Goal: Task Accomplishment & Management: Use online tool/utility

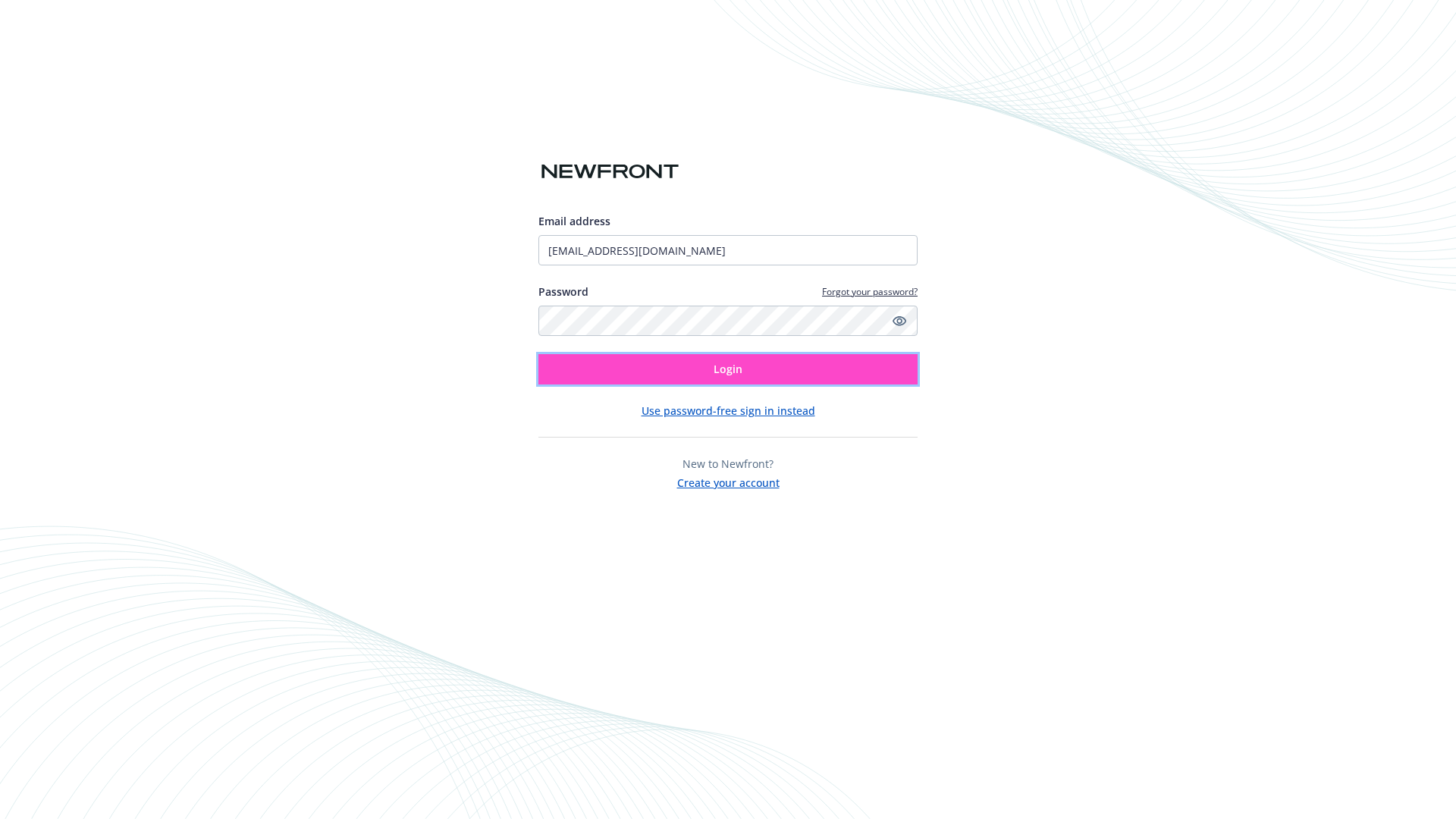
click at [728, 369] on span "Login" at bounding box center [728, 369] width 29 height 14
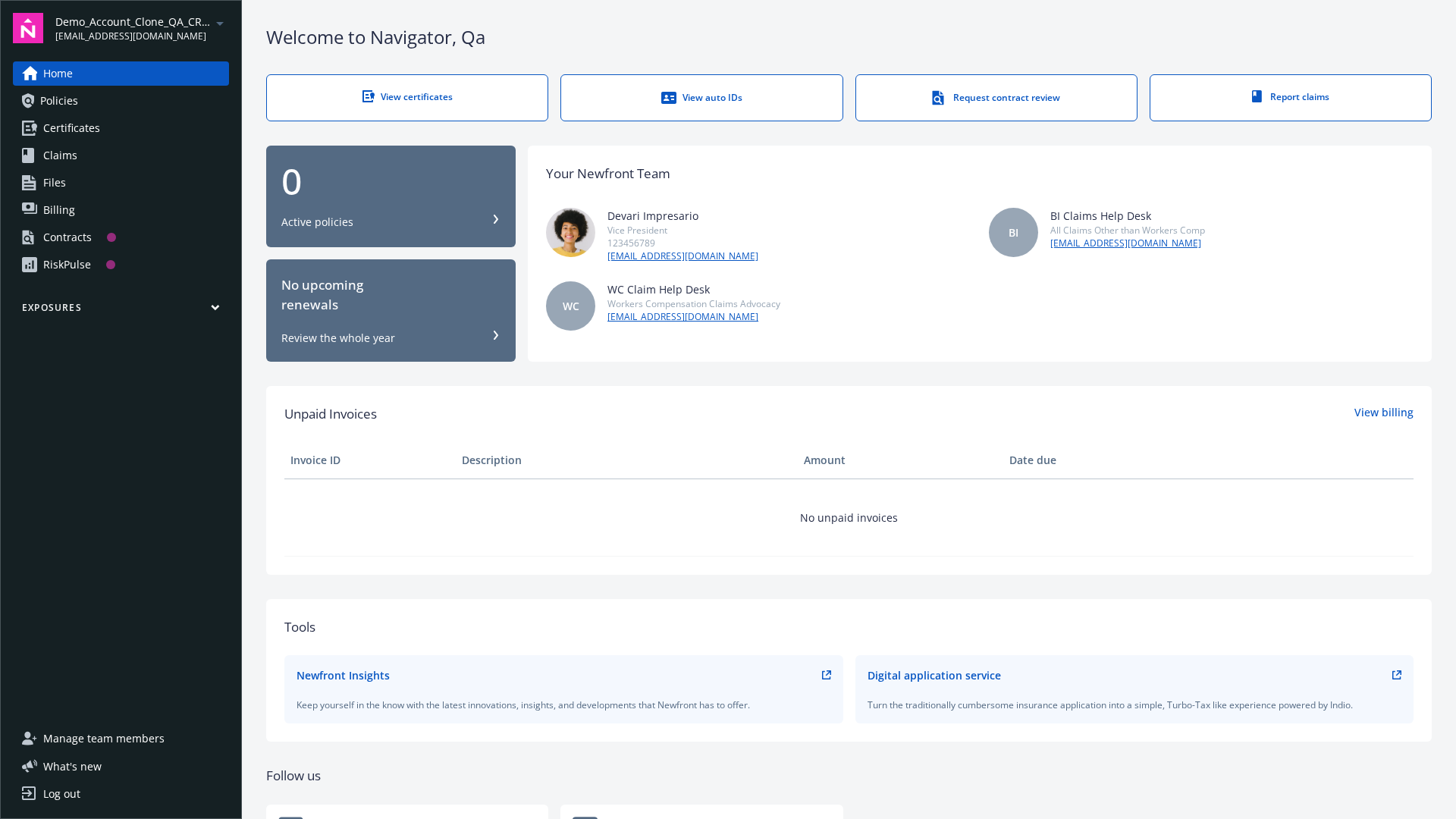
click at [141, 28] on span "Demo_Account_Clone_QA_CR_Tests_Prospect" at bounding box center [133, 21] width 156 height 16
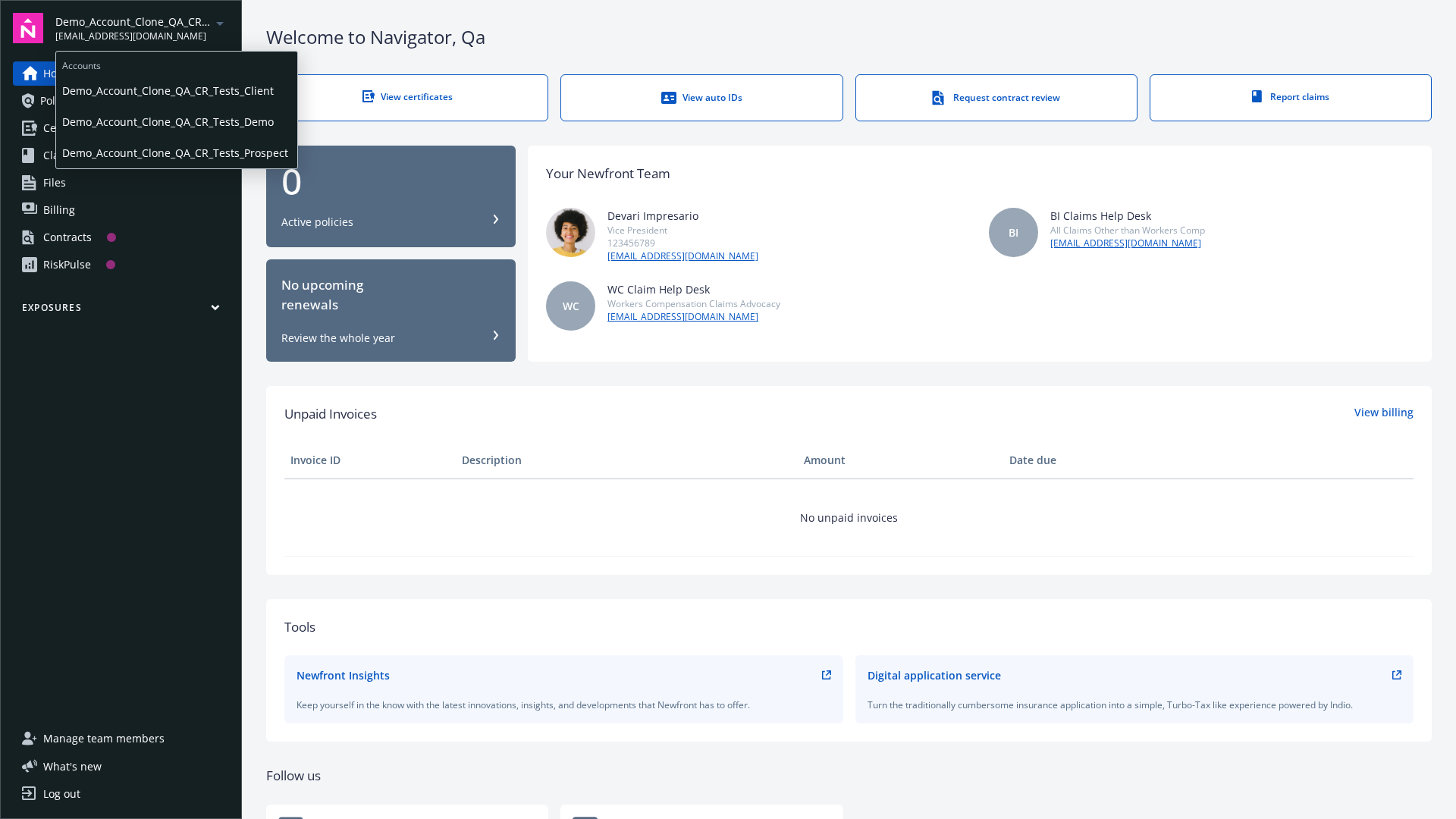
click at [175, 90] on span "Demo_Account_Clone_QA_CR_Tests_Client" at bounding box center [176, 91] width 229 height 31
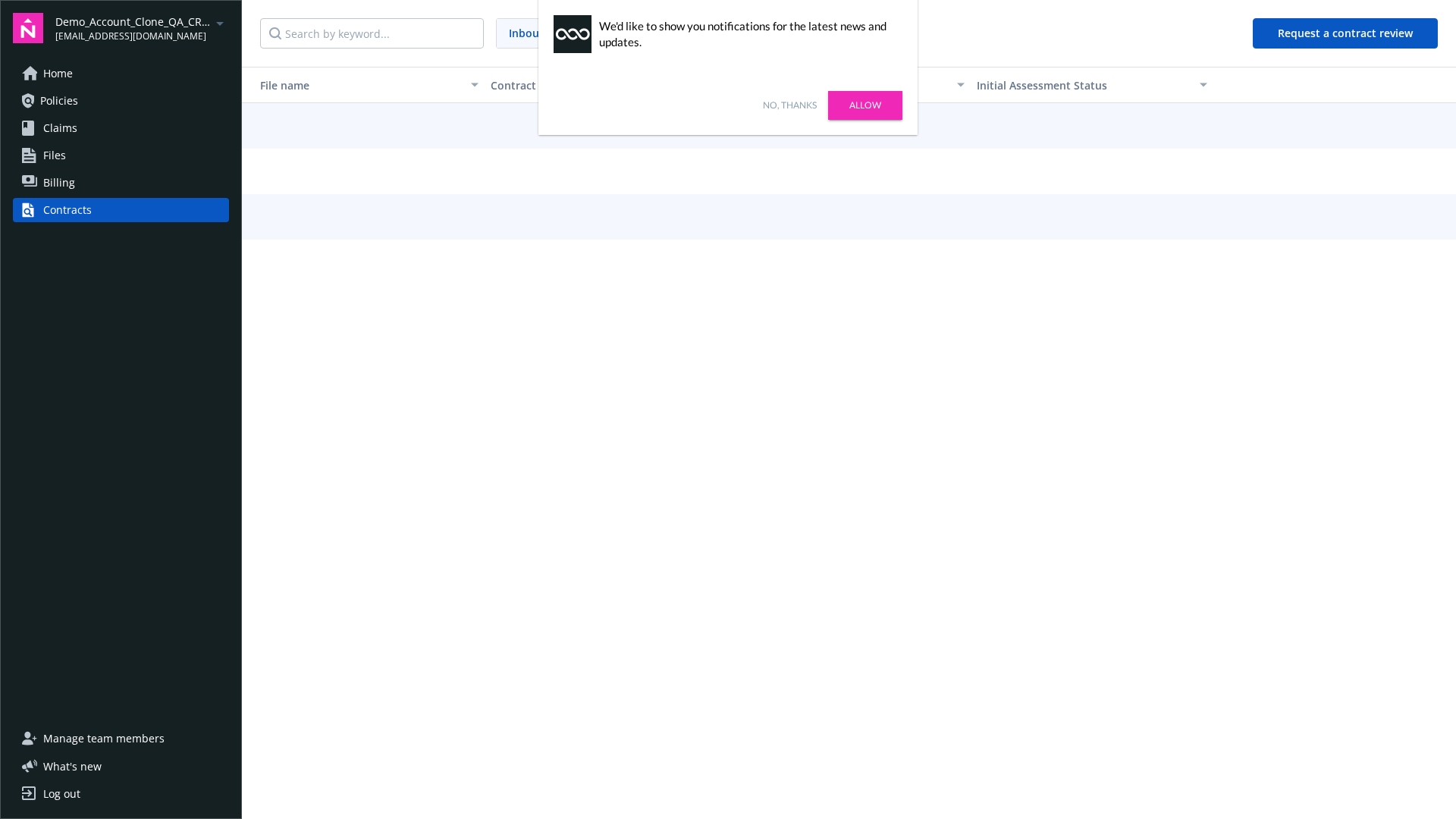
click at [790, 105] on link "No, thanks" at bounding box center [790, 105] width 54 height 13
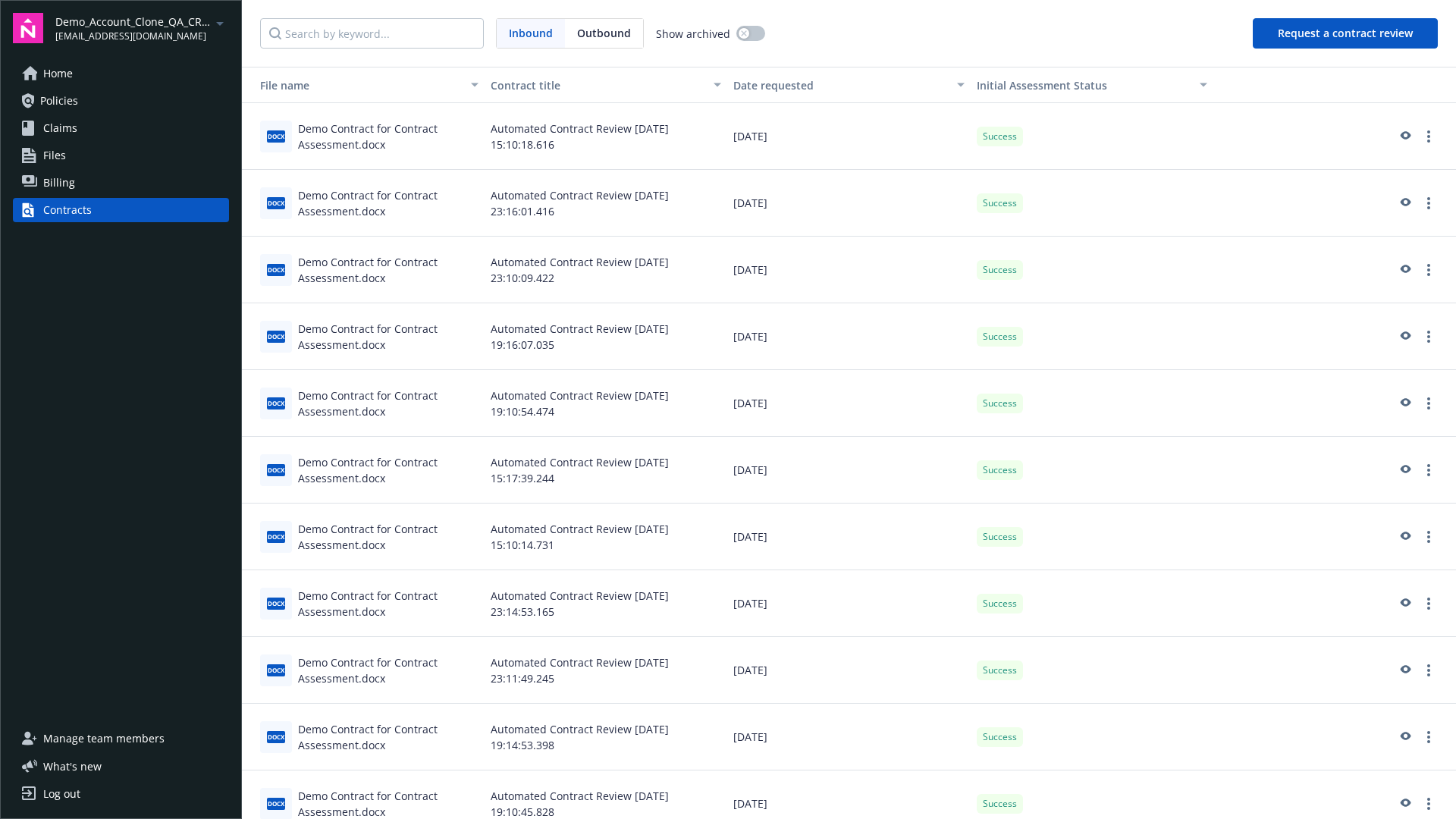
click at [1346, 33] on button "Request a contract review" at bounding box center [1344, 33] width 185 height 31
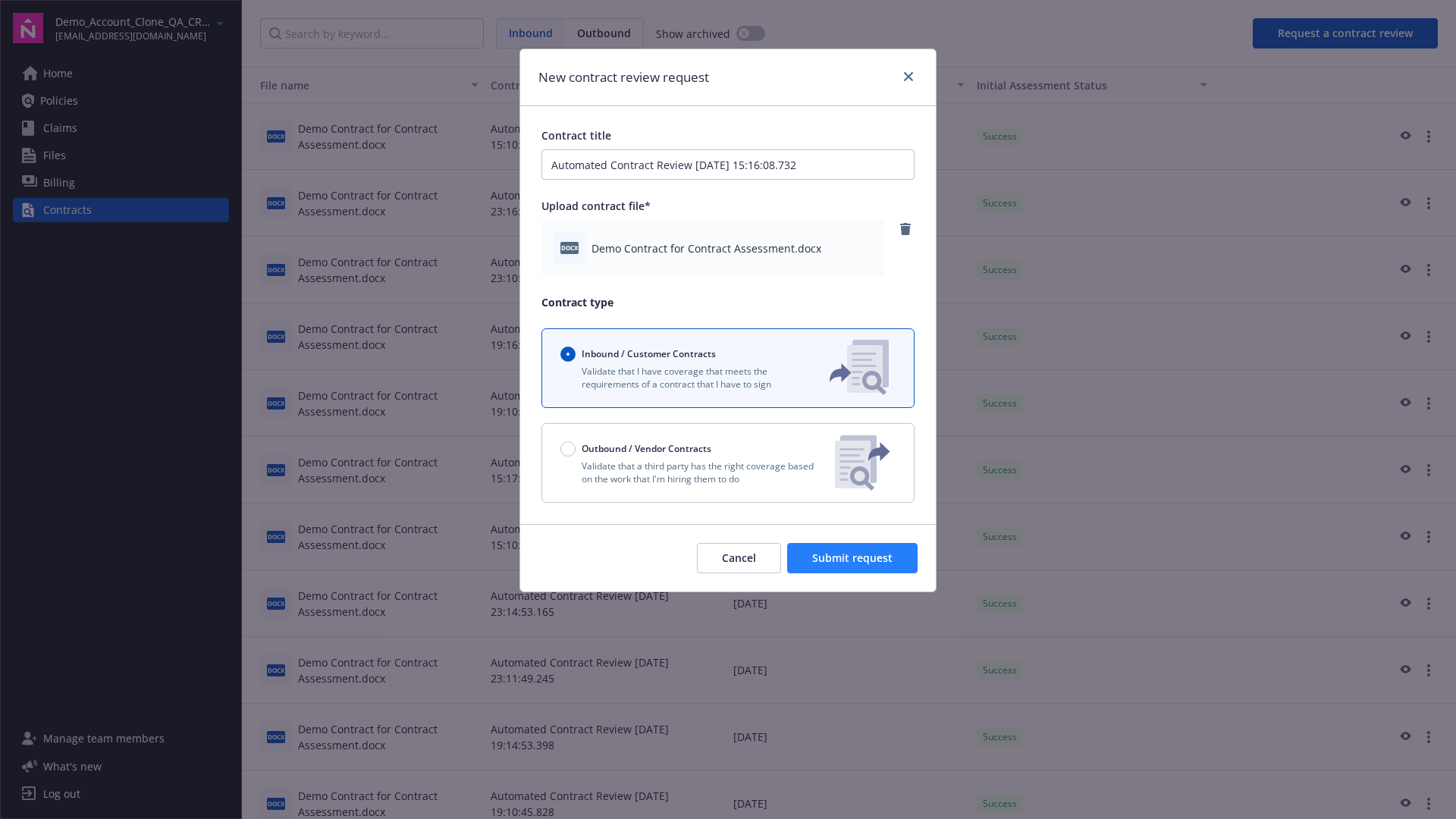
type input "Automated Contract Review 09-30-2025 15:16:08.732"
click at [853, 558] on span "Submit request" at bounding box center [853, 558] width 80 height 14
